Goal: Navigation & Orientation: Find specific page/section

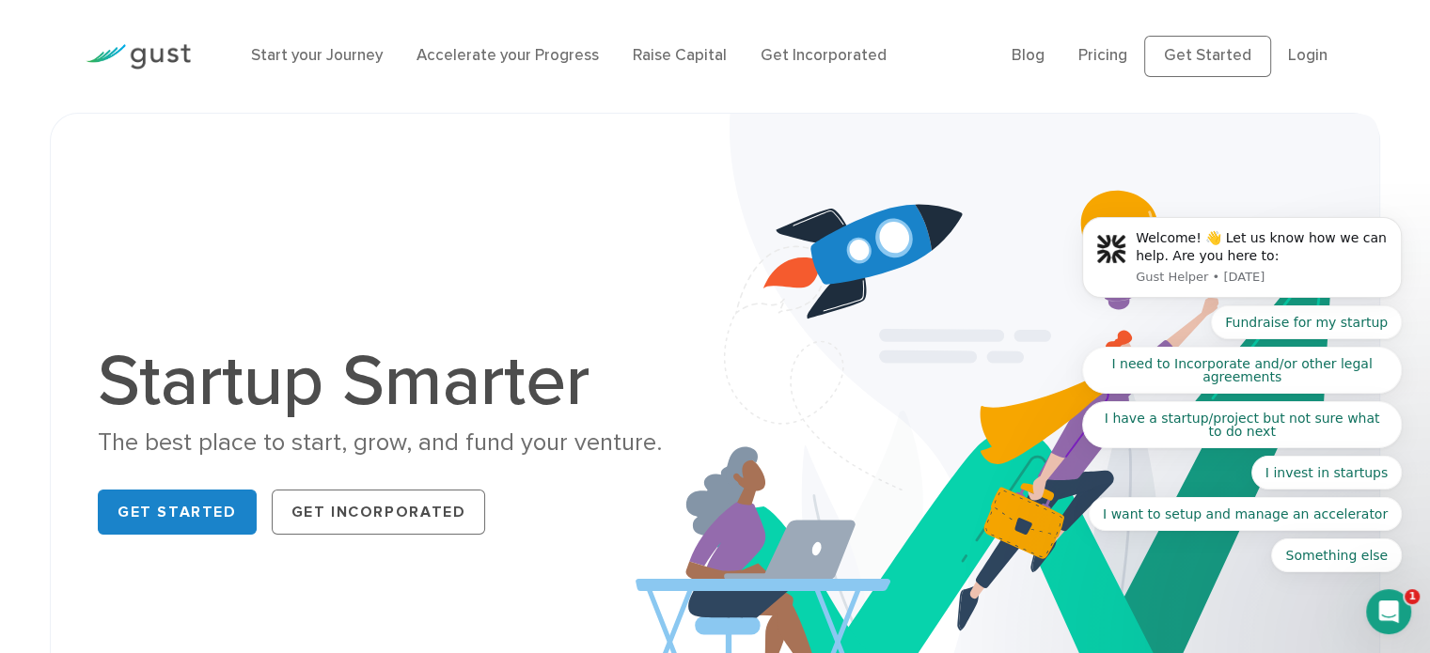
click at [1233, 43] on body "Welcome! 👋 Let us know how we can help. Are you here to: Gust Helper • [DATE] F…" at bounding box center [1241, 264] width 361 height 662
click at [1030, 55] on link "Blog" at bounding box center [1027, 55] width 33 height 19
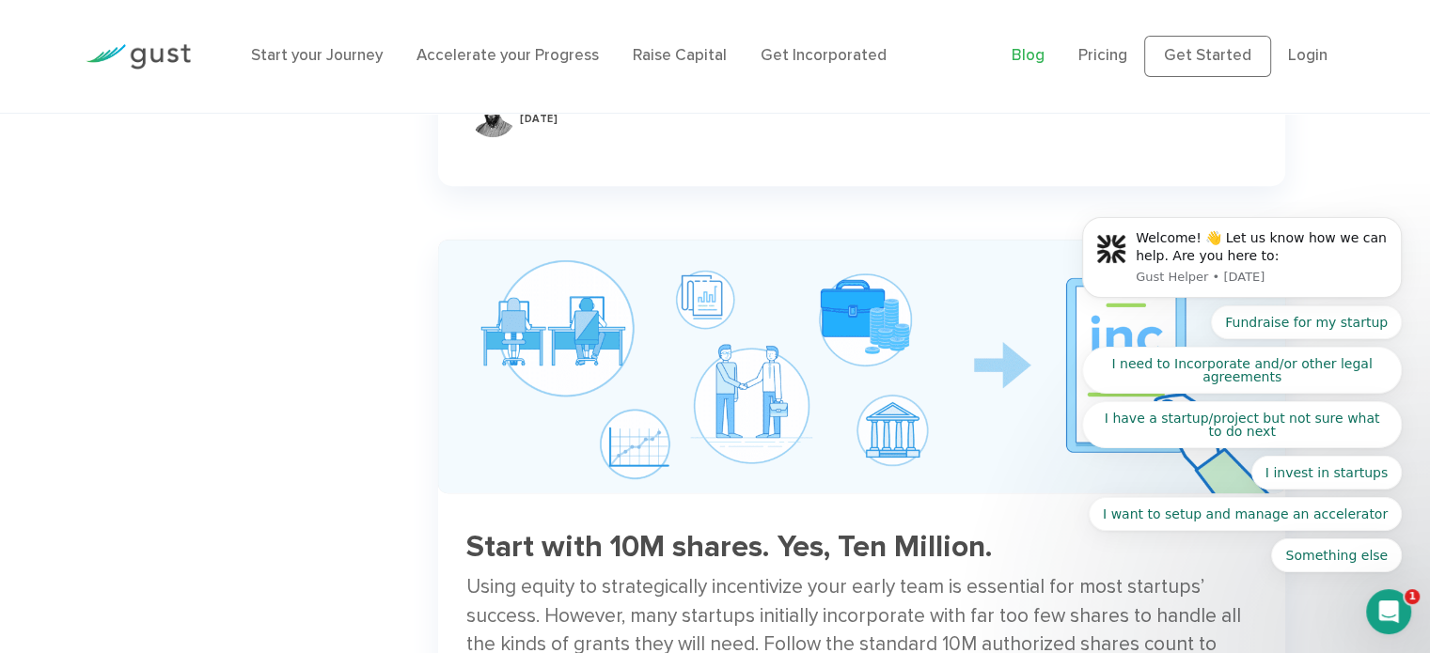
scroll to position [1316, 0]
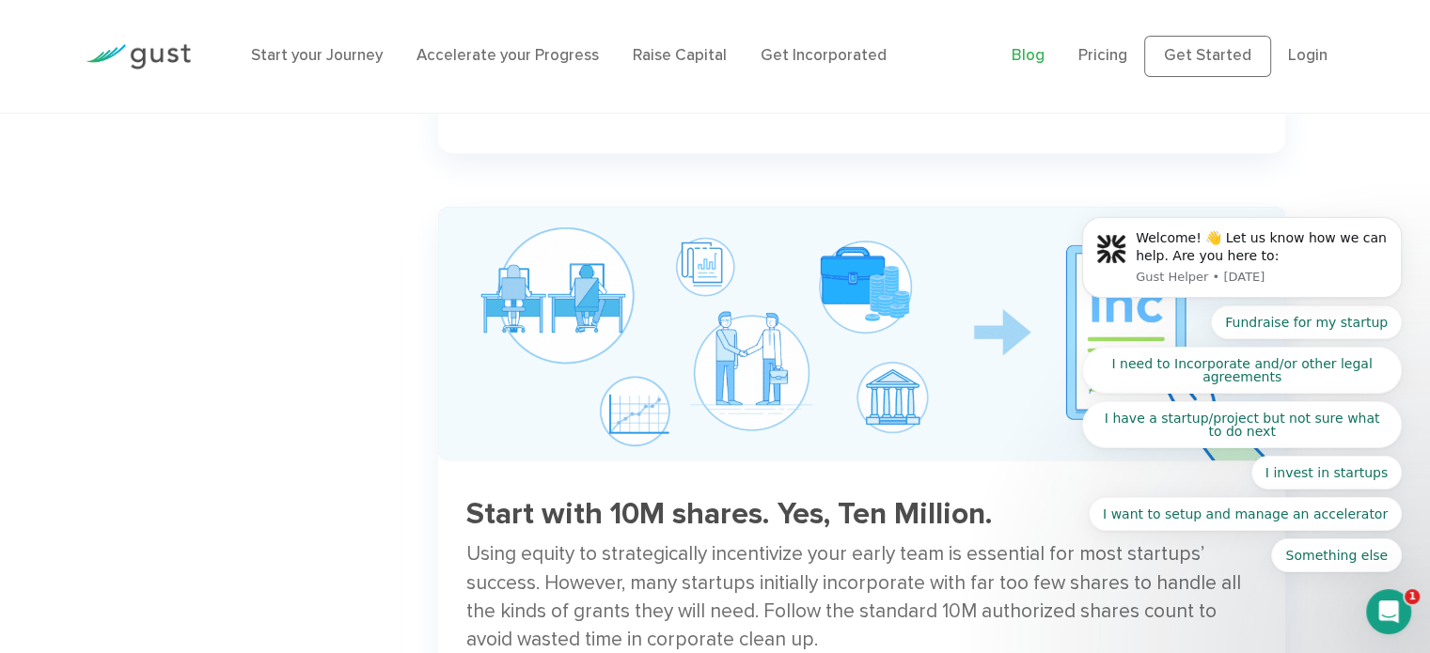
click at [1292, 55] on body "Welcome! 👋 Let us know how we can help. Are you here to: Gust Helper • [DATE] F…" at bounding box center [1241, 264] width 361 height 662
click at [1290, 55] on body "Welcome! 👋 Let us know how we can help. Are you here to: Gust Helper • [DATE] F…" at bounding box center [1241, 264] width 361 height 662
click at [1290, 61] on body "Welcome! 👋 Let us know how we can help. Are you here to: Gust Helper • [DATE] F…" at bounding box center [1241, 264] width 361 height 662
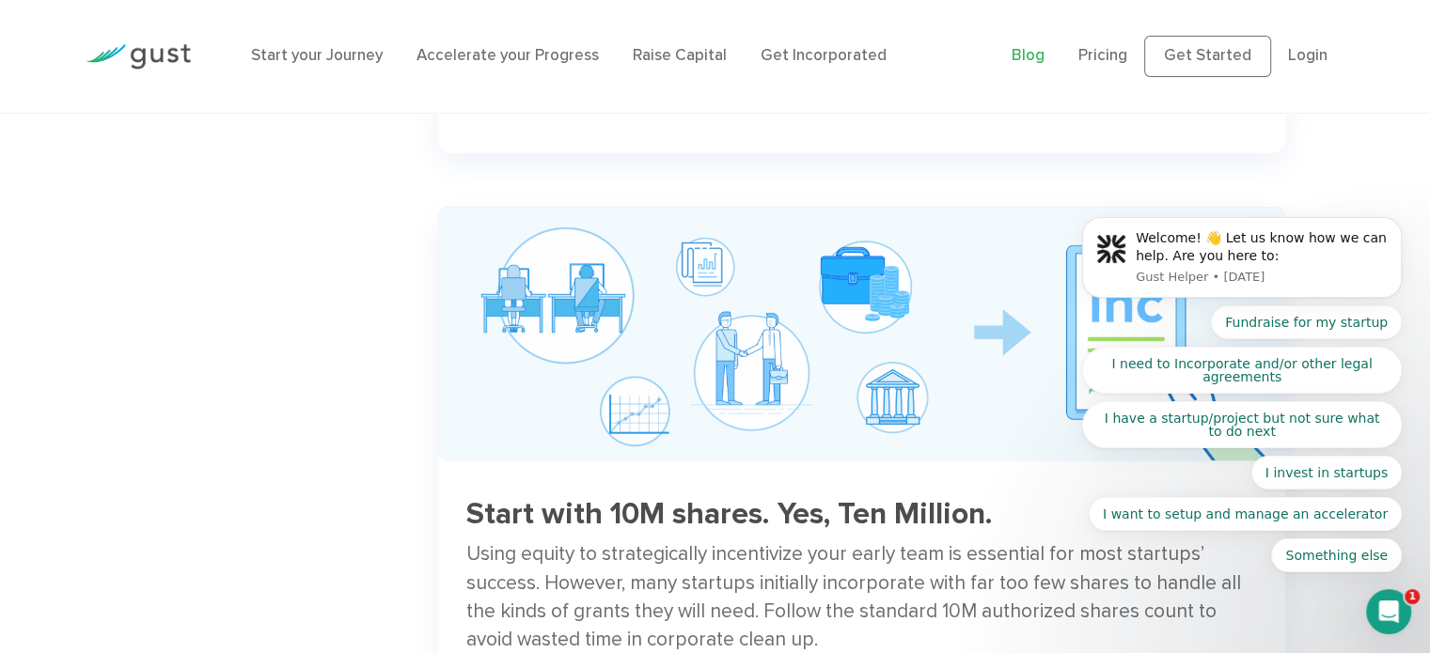
click at [1300, 129] on body "Welcome! 👋 Let us know how we can help. Are you here to: Gust Helper • [DATE] F…" at bounding box center [1241, 264] width 361 height 662
click at [1303, 51] on body "Welcome! 👋 Let us know how we can help. Are you here to: Gust Helper • [DATE] F…" at bounding box center [1241, 264] width 361 height 662
click at [1238, 55] on body "Welcome! 👋 Let us know how we can help. Are you here to: Gust Helper • [DATE] F…" at bounding box center [1241, 264] width 361 height 662
drag, startPoint x: 1238, startPoint y: 55, endPoint x: 1212, endPoint y: 61, distance: 27.1
click at [1212, 61] on body "Welcome! 👋 Let us know how we can help. Are you here to: Gust Helper • [DATE] F…" at bounding box center [1241, 264] width 361 height 662
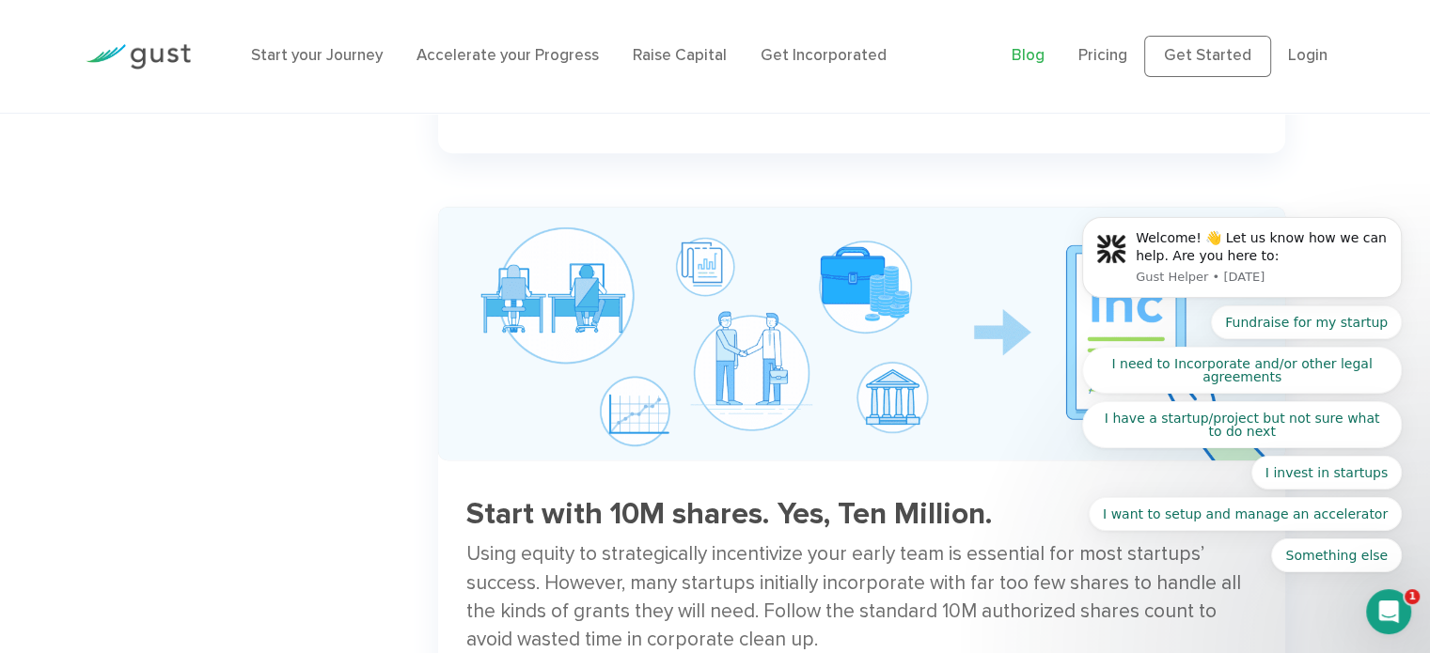
click at [1117, 54] on body "Welcome! 👋 Let us know how we can help. Are you here to: Gust Helper • [DATE] F…" at bounding box center [1241, 264] width 361 height 662
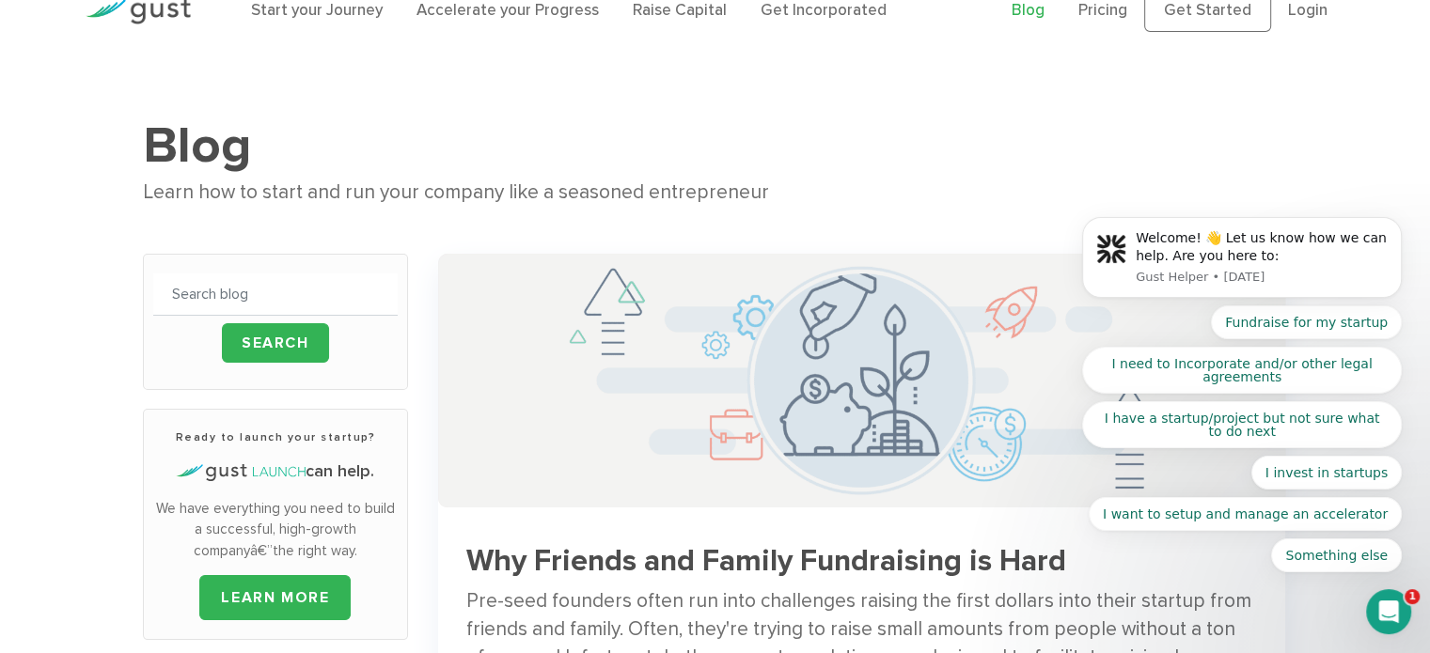
scroll to position [0, 0]
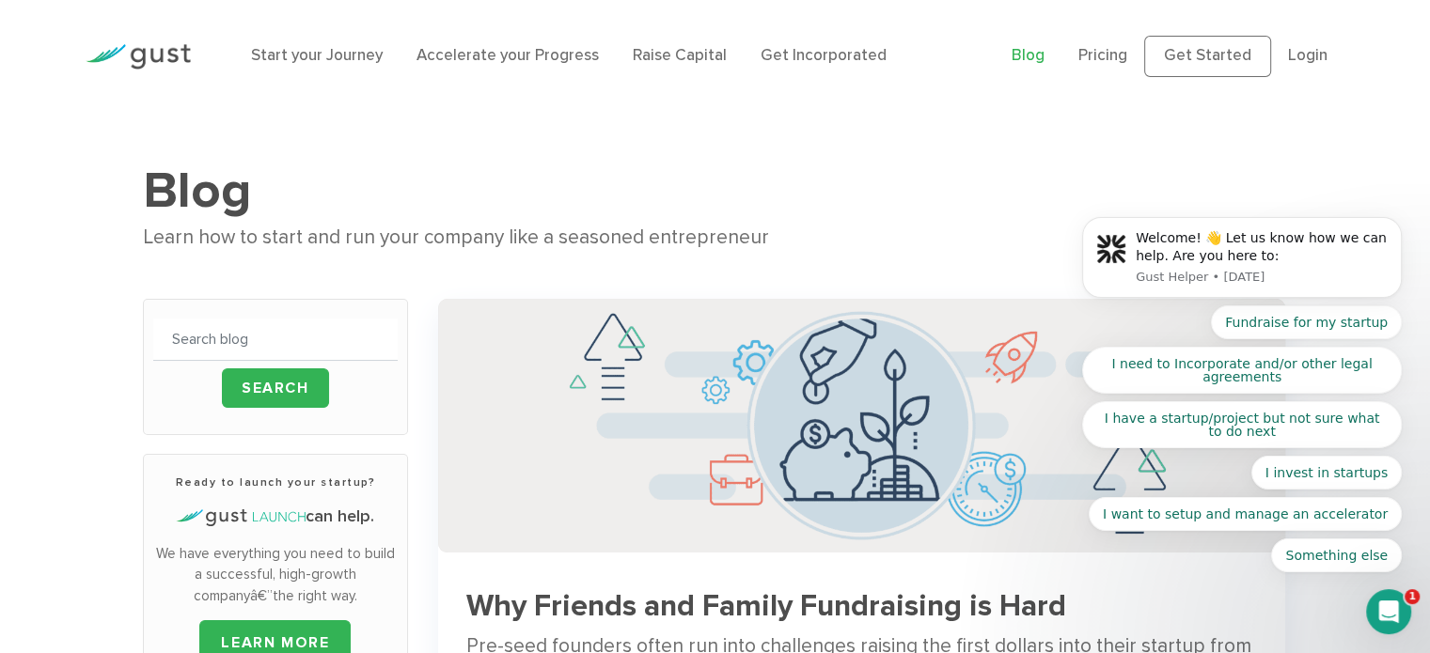
click at [1281, 53] on body "Welcome! 👋 Let us know how we can help. Are you here to: Gust Helper • [DATE] F…" at bounding box center [1241, 264] width 361 height 662
click at [1183, 58] on body "Welcome! 👋 Let us know how we can help. Are you here to: Gust Helper • [DATE] F…" at bounding box center [1241, 264] width 361 height 662
click at [1117, 52] on body "Welcome! 👋 Let us know how we can help. Are you here to: Gust Helper • [DATE] F…" at bounding box center [1241, 264] width 361 height 662
click at [1034, 55] on link "Blog" at bounding box center [1027, 55] width 33 height 19
